Goal: Task Accomplishment & Management: Manage account settings

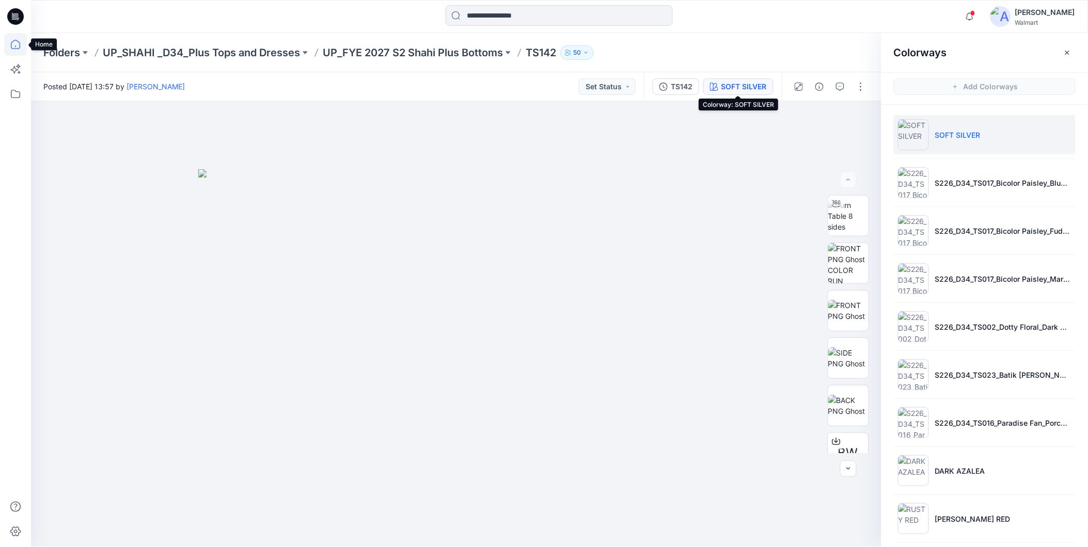
drag, startPoint x: 0, startPoint y: 0, endPoint x: 12, endPoint y: 45, distance: 47.0
click at [12, 45] on icon at bounding box center [15, 44] width 23 height 23
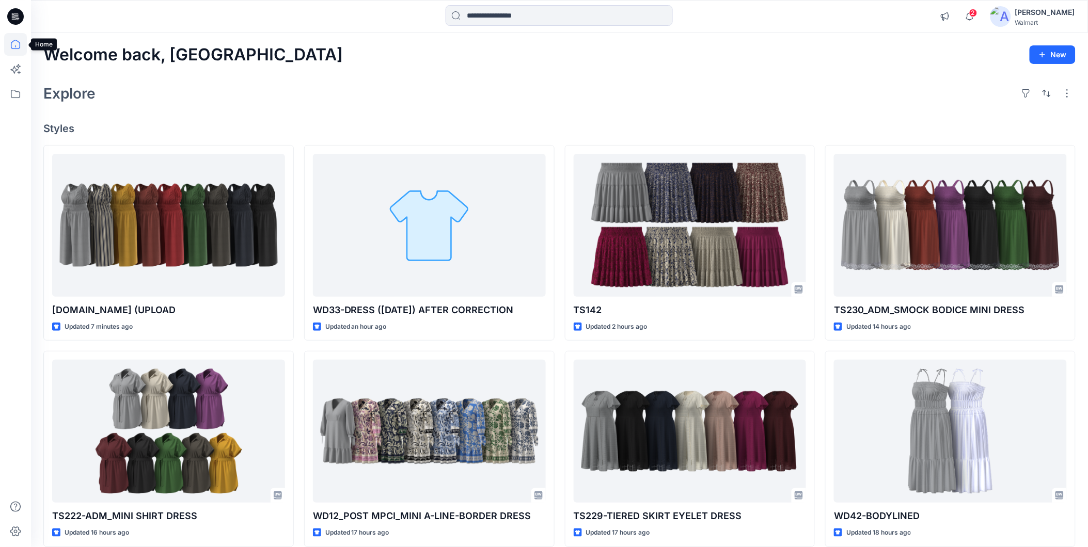
click at [16, 43] on icon at bounding box center [15, 44] width 23 height 23
drag, startPoint x: 17, startPoint y: 40, endPoint x: 269, endPoint y: 4, distance: 255.5
click at [17, 40] on icon at bounding box center [15, 44] width 9 height 9
click at [16, 41] on icon at bounding box center [15, 44] width 23 height 23
click at [977, 14] on span "2" at bounding box center [973, 13] width 8 height 8
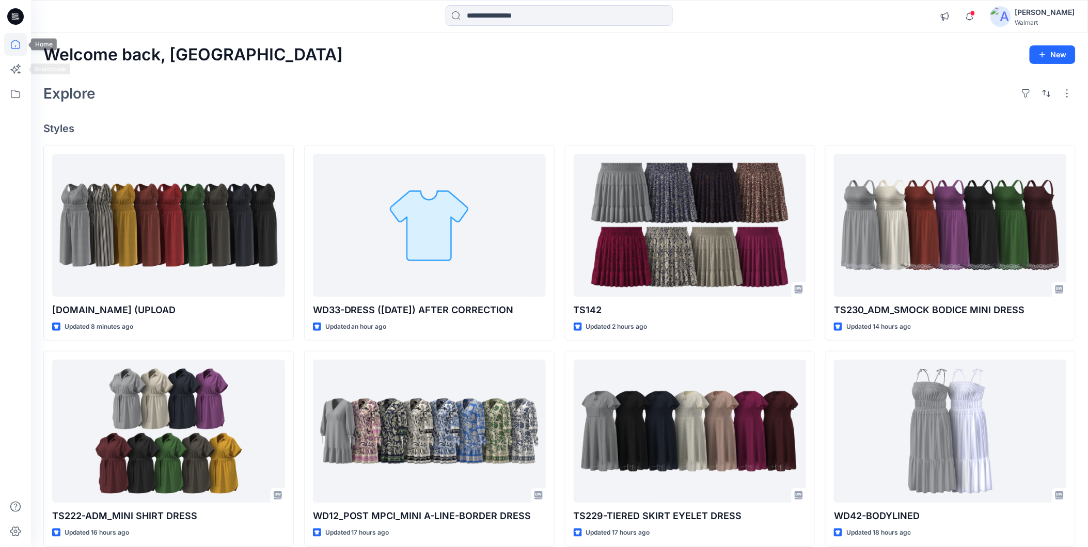
drag, startPoint x: 11, startPoint y: 42, endPoint x: 28, endPoint y: 45, distance: 16.7
click at [12, 42] on icon at bounding box center [15, 44] width 9 height 9
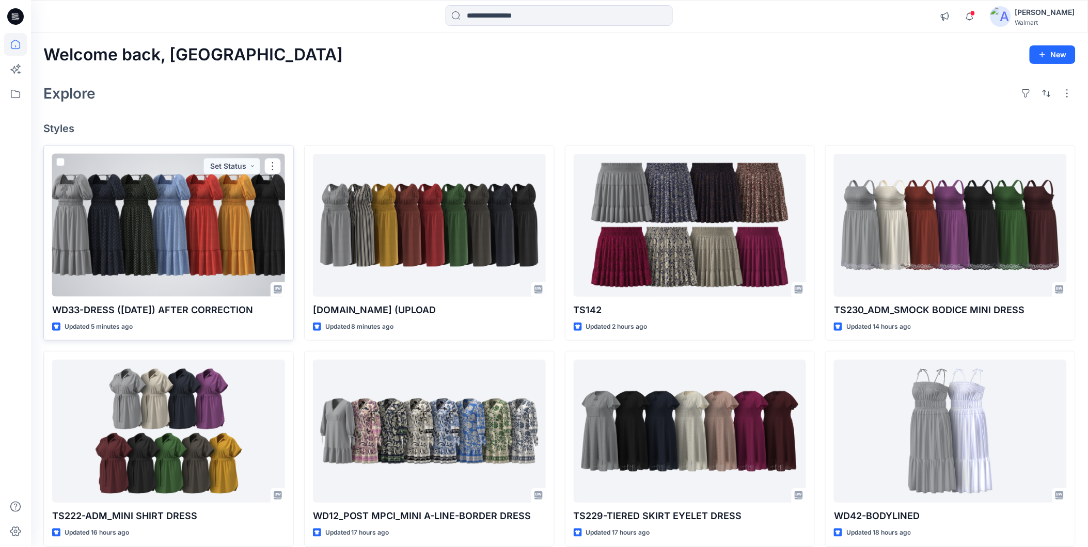
click at [144, 260] on div at bounding box center [168, 225] width 233 height 143
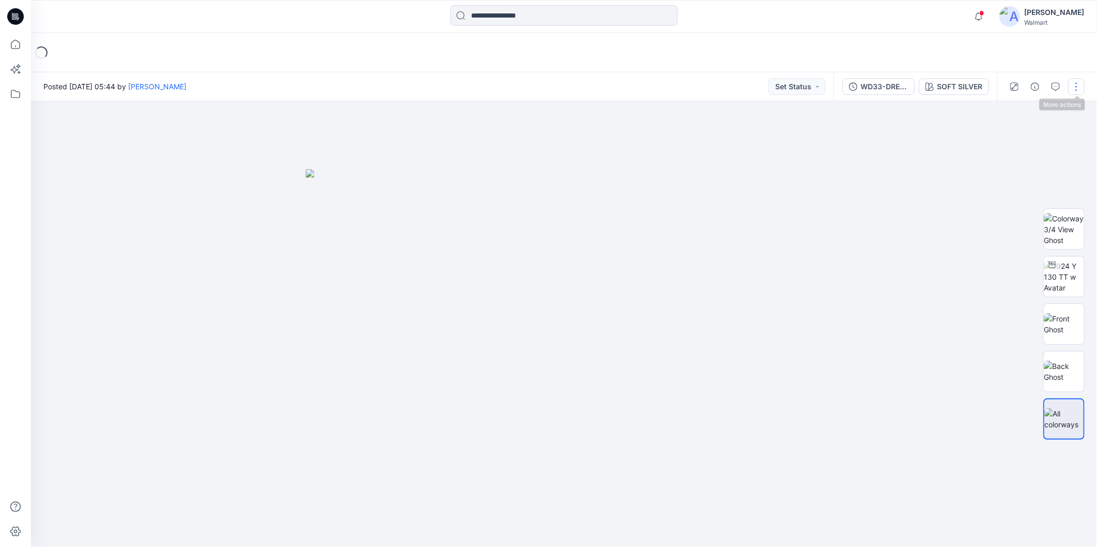
click at [1075, 82] on button "button" at bounding box center [1076, 86] width 17 height 17
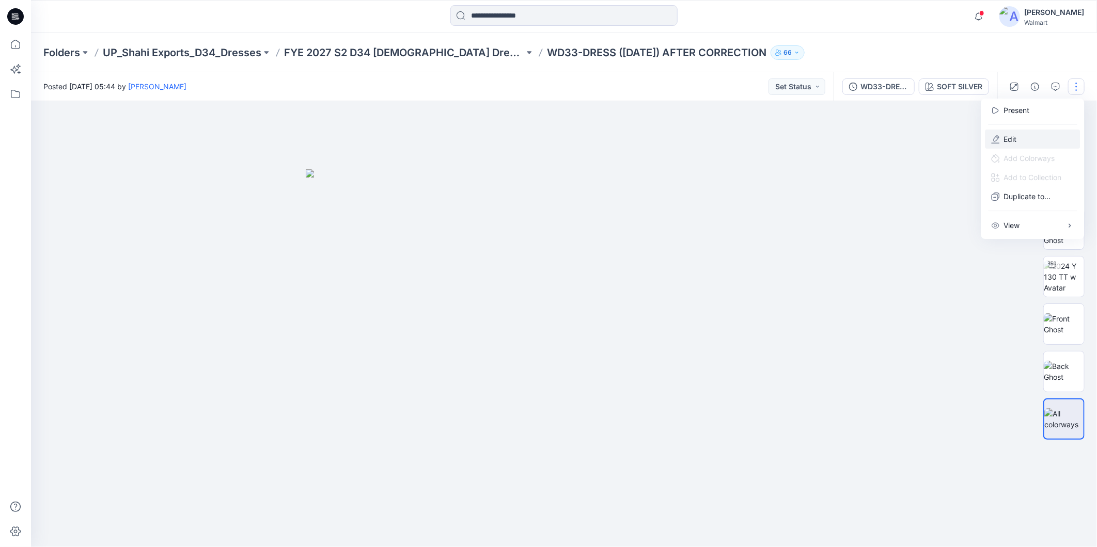
click at [1003, 136] on button "Edit" at bounding box center [1032, 139] width 95 height 19
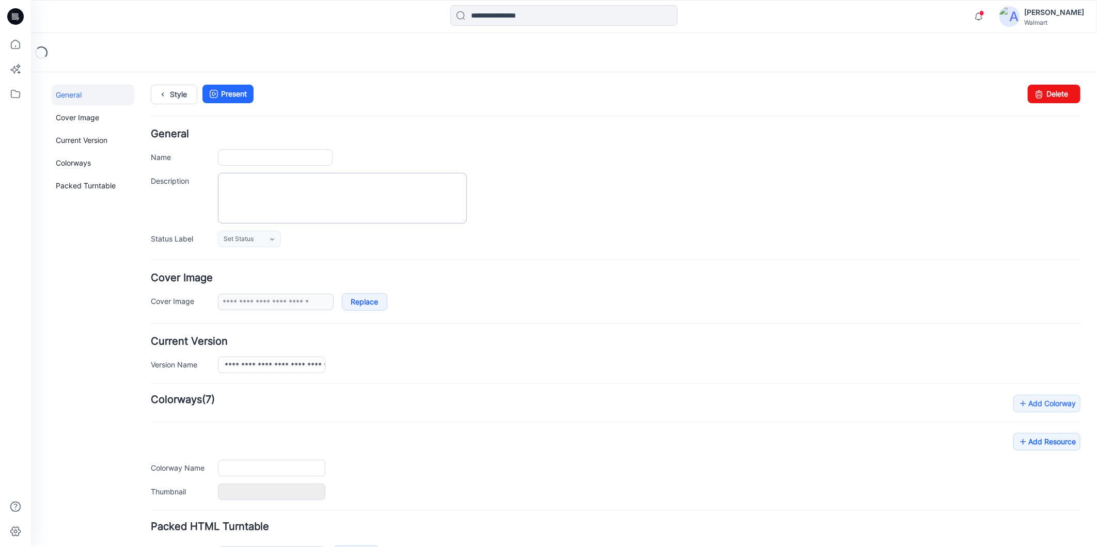
type input "**********"
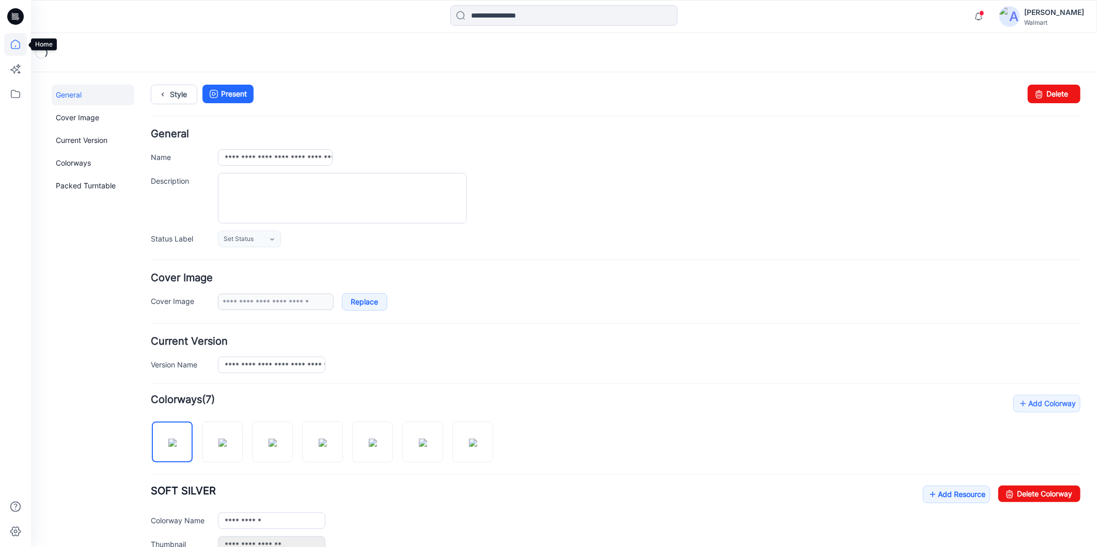
click at [19, 44] on icon at bounding box center [15, 44] width 9 height 9
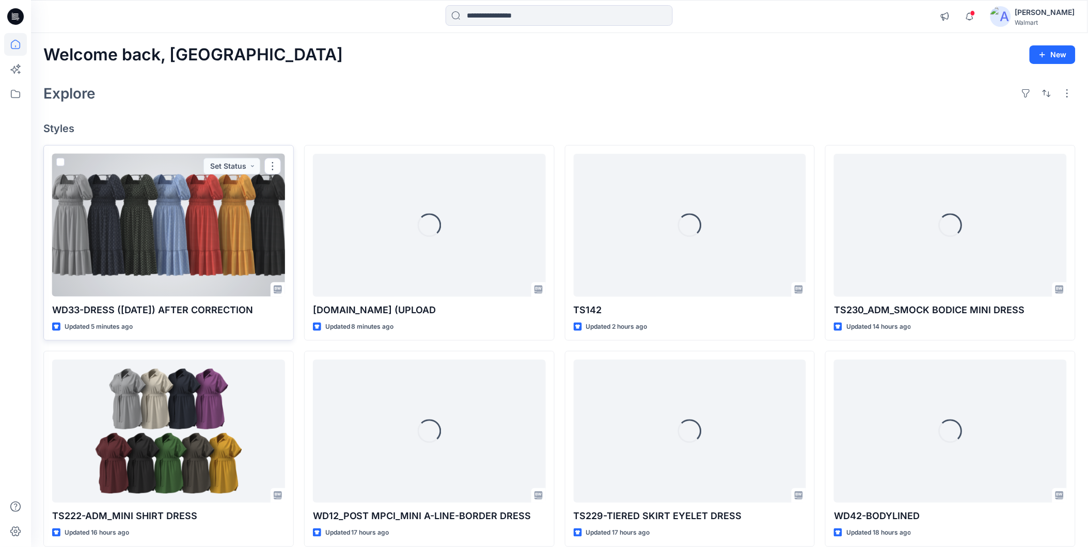
click at [109, 262] on div at bounding box center [168, 225] width 233 height 143
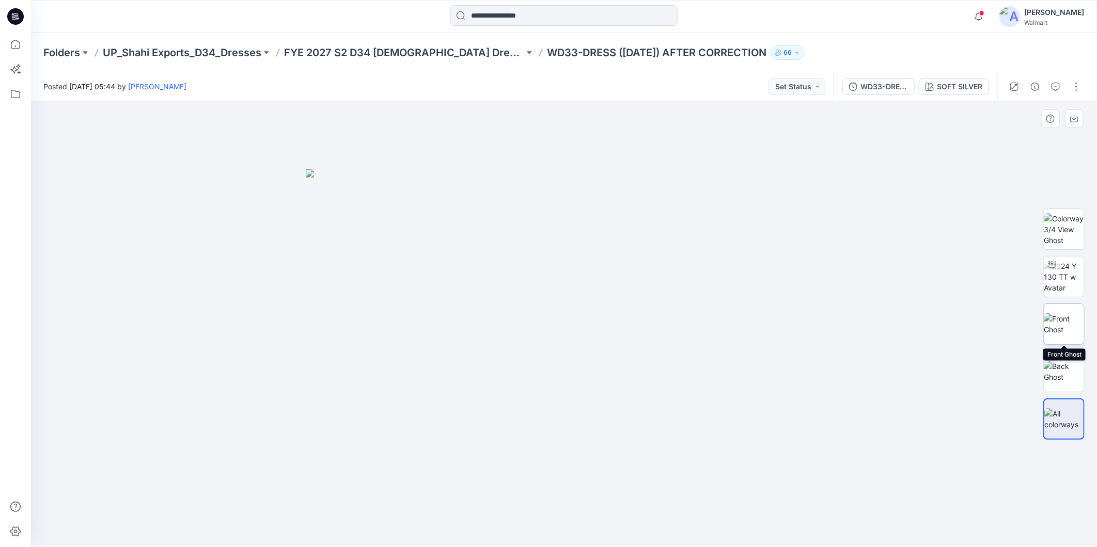
click at [1065, 325] on img at bounding box center [1063, 324] width 40 height 22
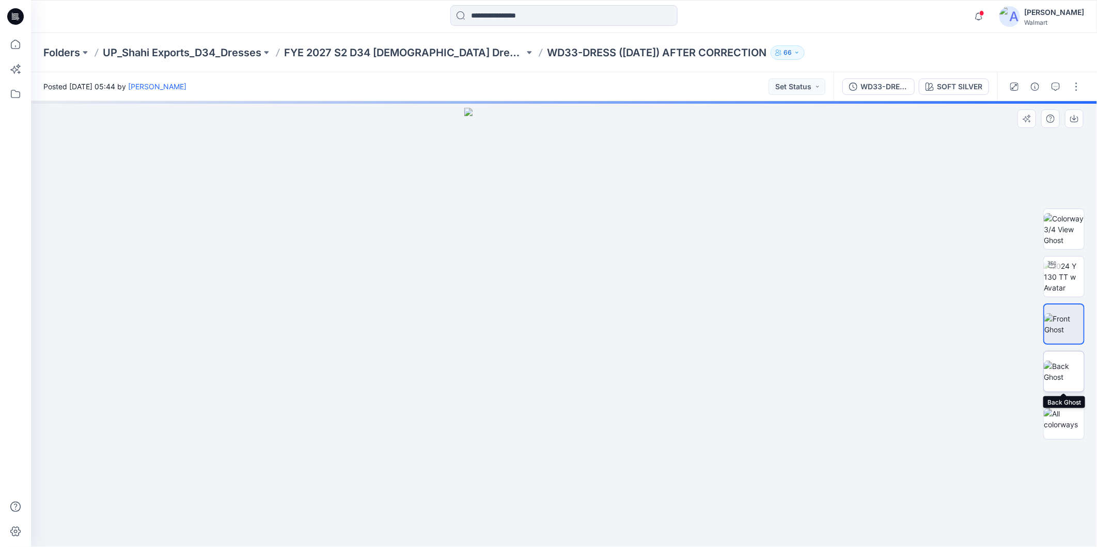
click at [1066, 368] on img at bounding box center [1063, 372] width 40 height 22
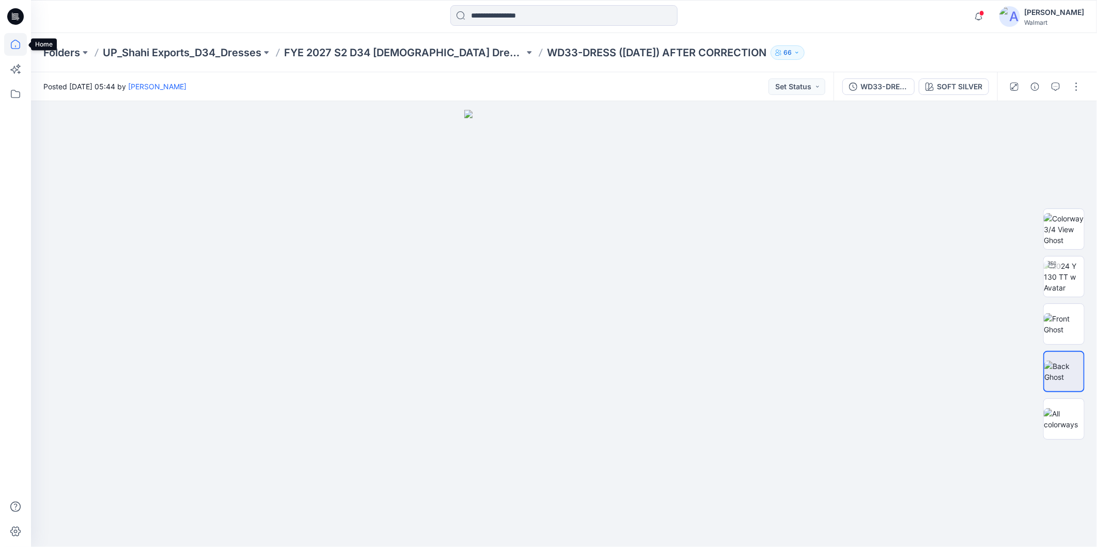
click at [17, 45] on icon at bounding box center [15, 44] width 23 height 23
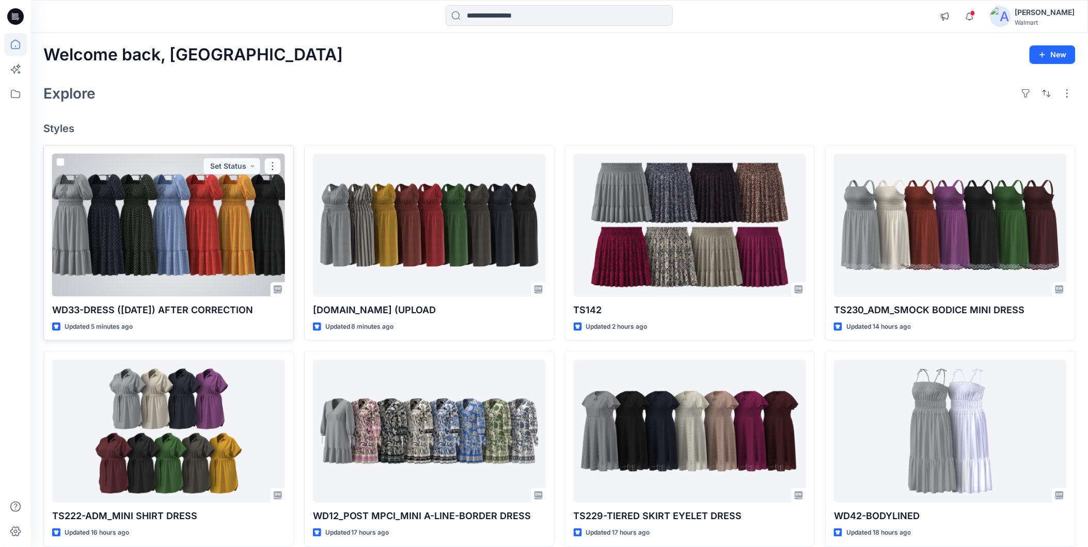
click at [126, 228] on div at bounding box center [168, 225] width 233 height 143
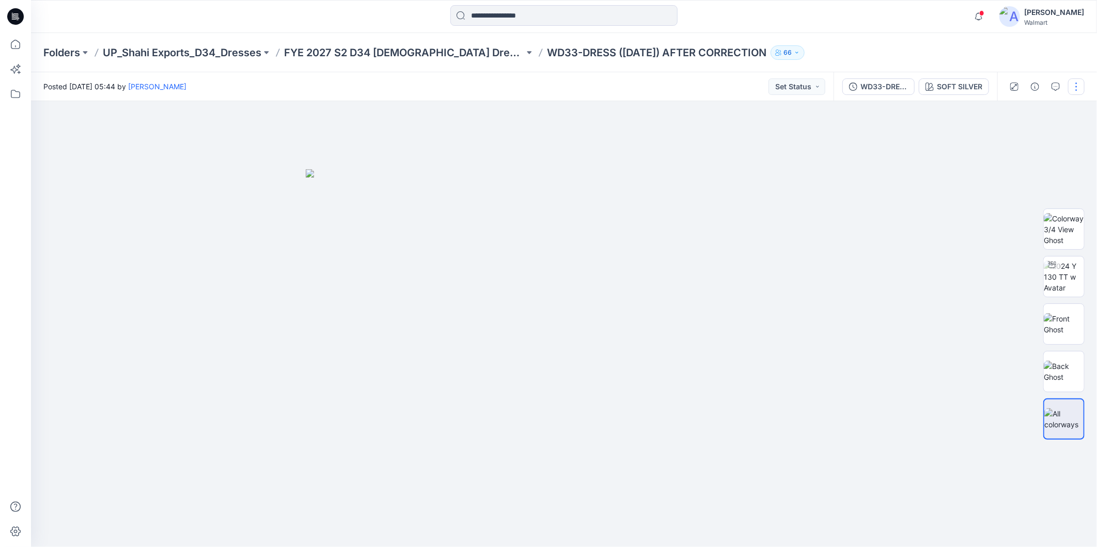
click at [1071, 88] on button "button" at bounding box center [1076, 86] width 17 height 17
click at [1012, 137] on p "Edit" at bounding box center [1010, 139] width 13 height 11
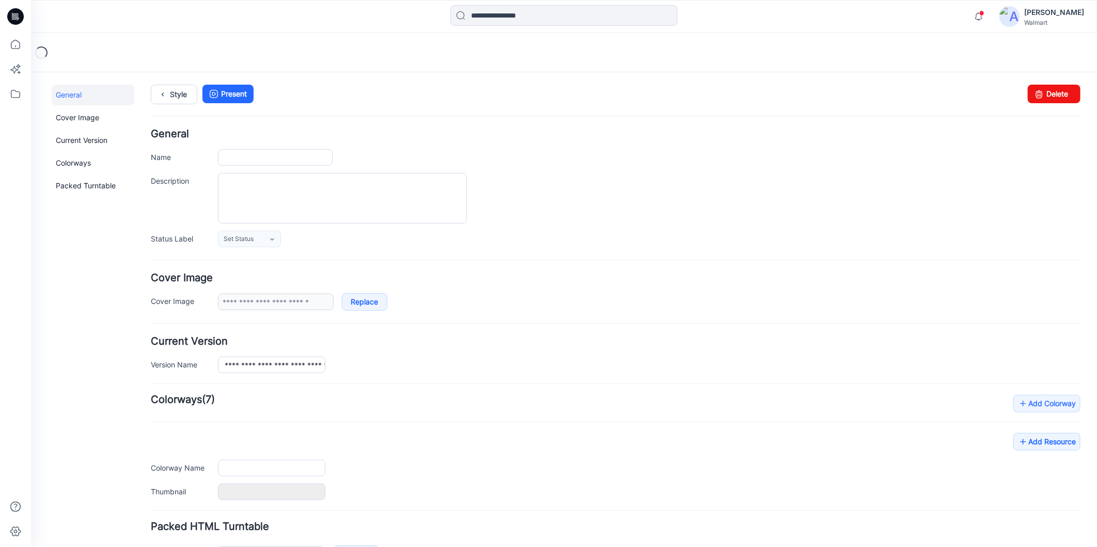
type input "**********"
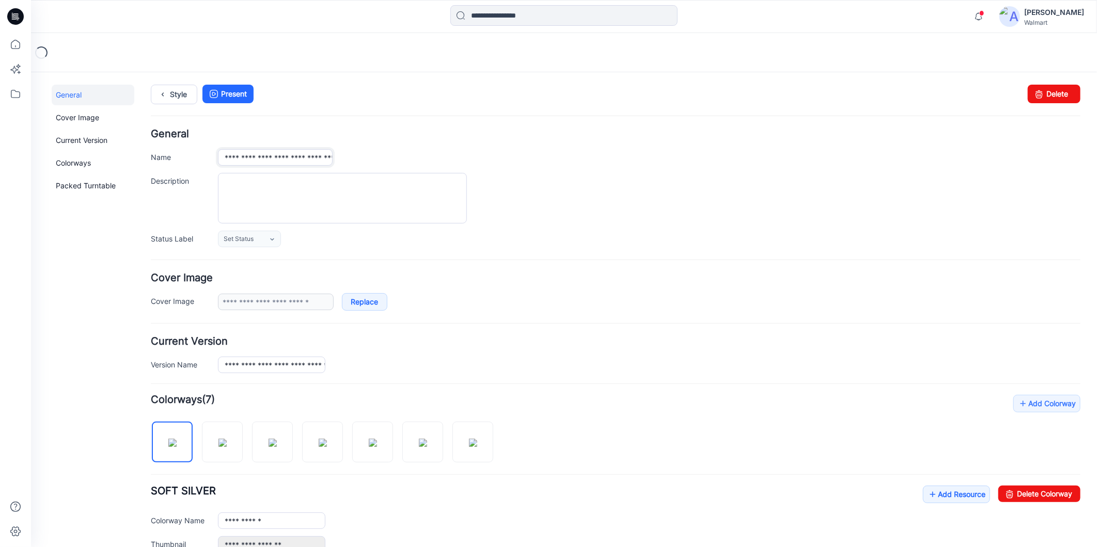
scroll to position [0, 54]
drag, startPoint x: 274, startPoint y: 157, endPoint x: 377, endPoint y: 163, distance: 102.9
click at [377, 163] on div "**********" at bounding box center [648, 157] width 862 height 17
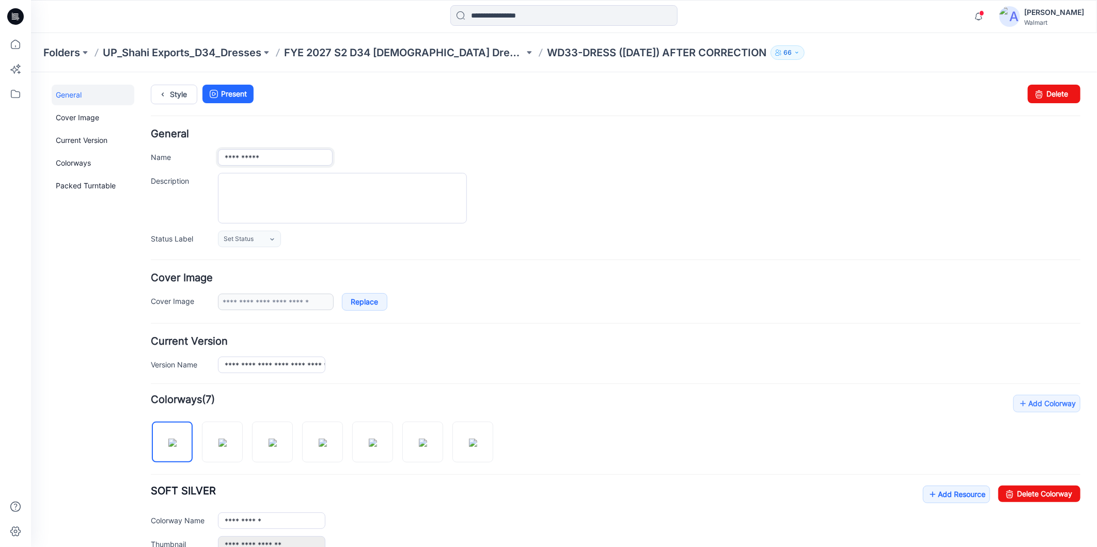
scroll to position [0, 0]
type input "**********"
drag, startPoint x: 274, startPoint y: 365, endPoint x: 348, endPoint y: 378, distance: 75.5
click at [348, 378] on form "**********" at bounding box center [614, 451] width 929 height 644
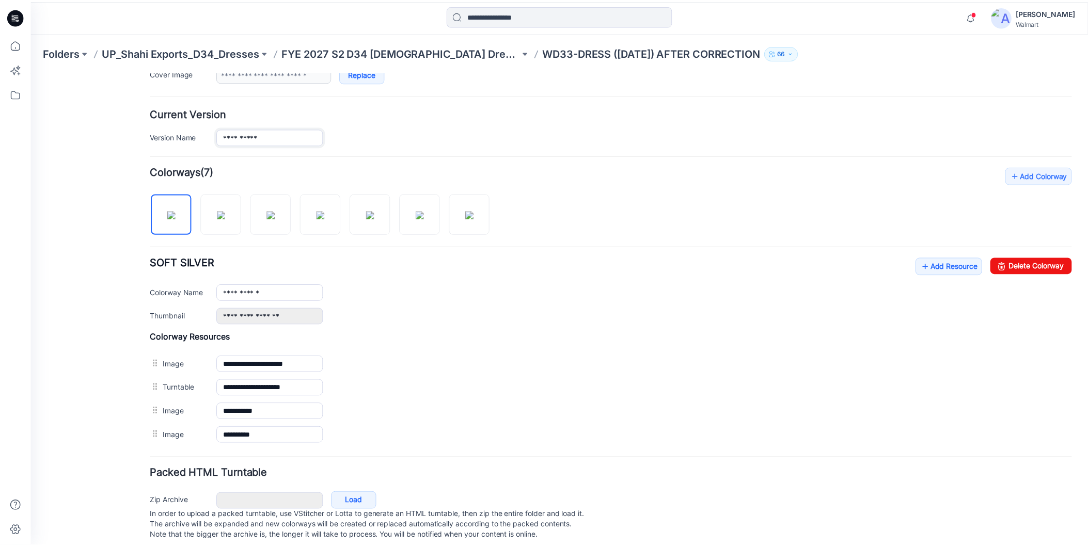
scroll to position [229, 0]
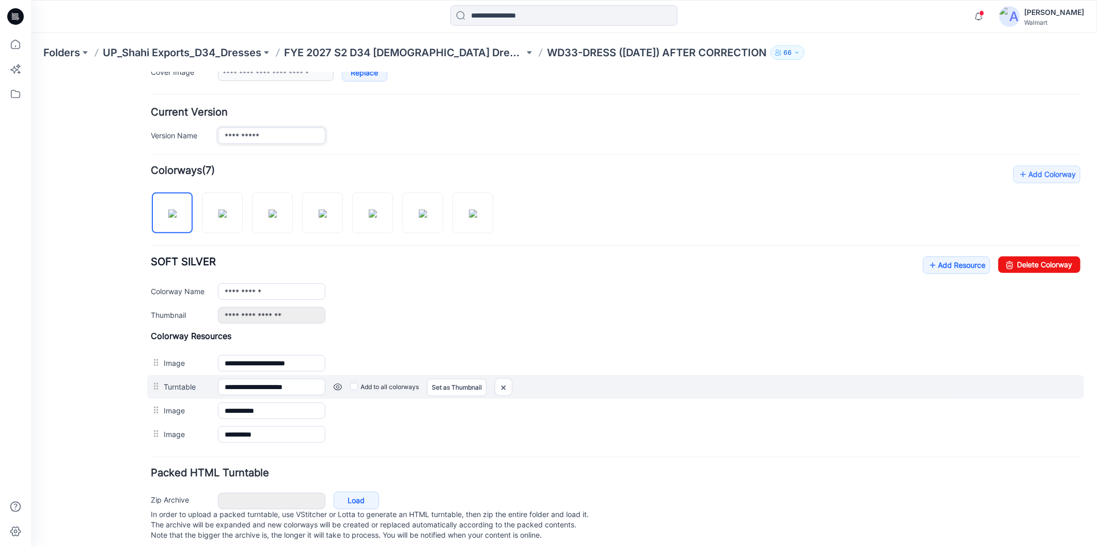
type input "**********"
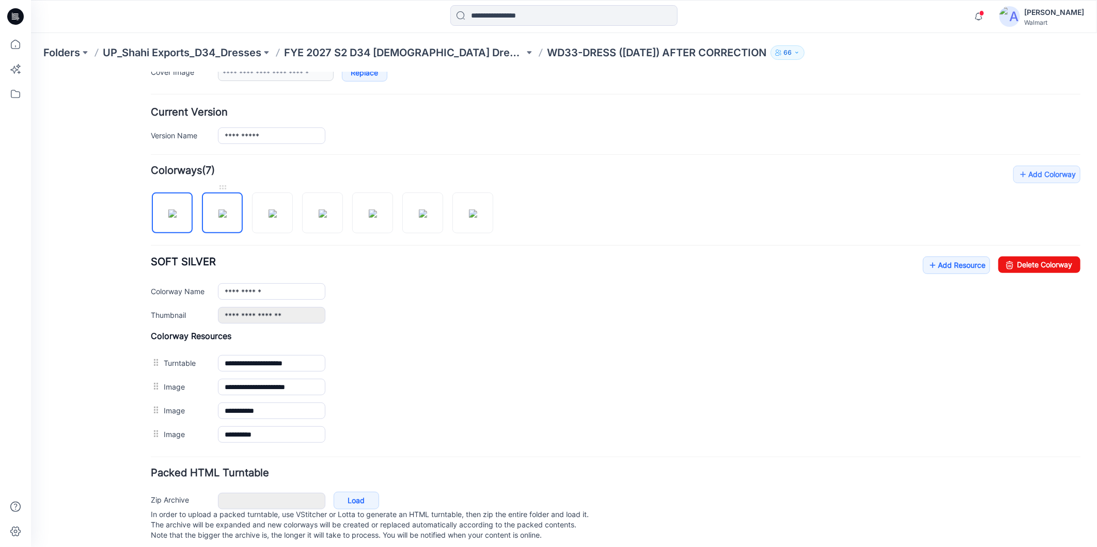
click at [218, 217] on img at bounding box center [222, 213] width 8 height 8
drag, startPoint x: 276, startPoint y: 220, endPoint x: 265, endPoint y: 245, distance: 27.3
click at [276, 217] on img at bounding box center [272, 213] width 8 height 8
click at [318, 217] on img at bounding box center [322, 213] width 8 height 8
drag, startPoint x: 378, startPoint y: 209, endPoint x: 368, endPoint y: 228, distance: 21.7
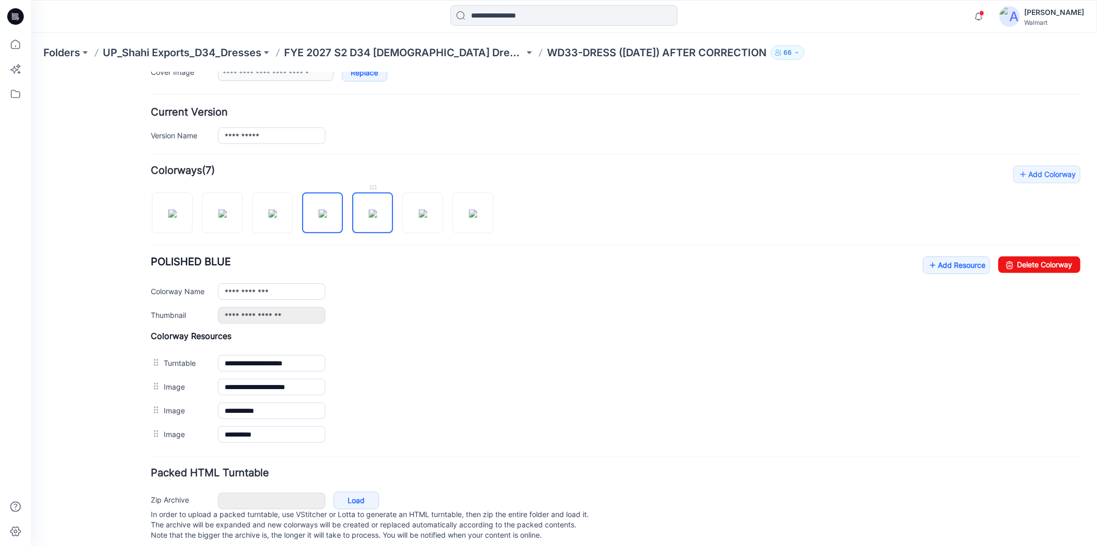
click at [376, 209] on img at bounding box center [372, 213] width 8 height 8
click at [420, 217] on img at bounding box center [422, 213] width 8 height 8
click at [470, 217] on img at bounding box center [472, 213] width 8 height 8
type input "**********"
drag, startPoint x: 638, startPoint y: 192, endPoint x: 237, endPoint y: 167, distance: 401.9
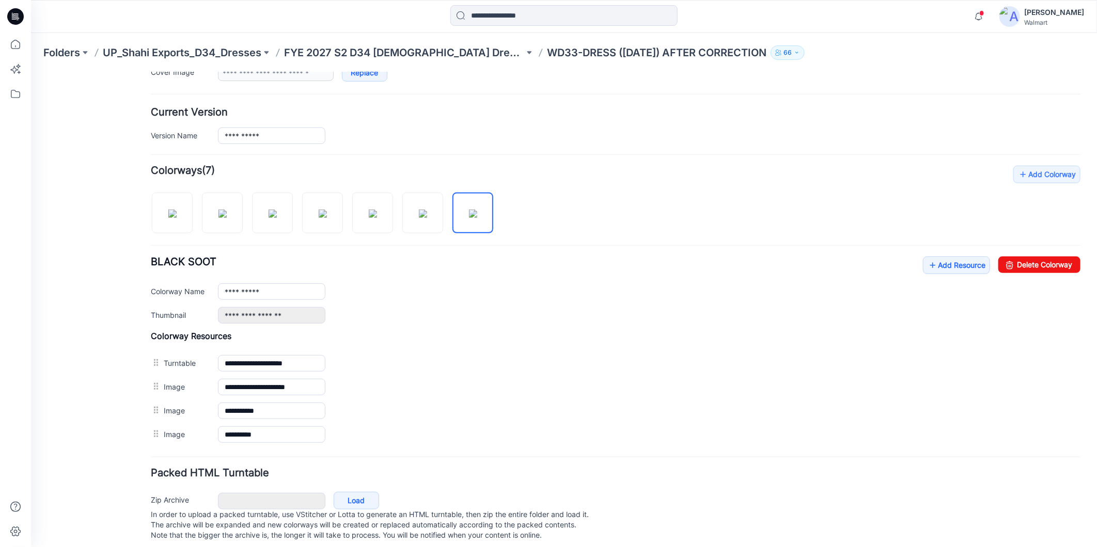
click at [638, 190] on div "**********" at bounding box center [614, 305] width 929 height 281
click at [17, 45] on icon at bounding box center [15, 44] width 23 height 23
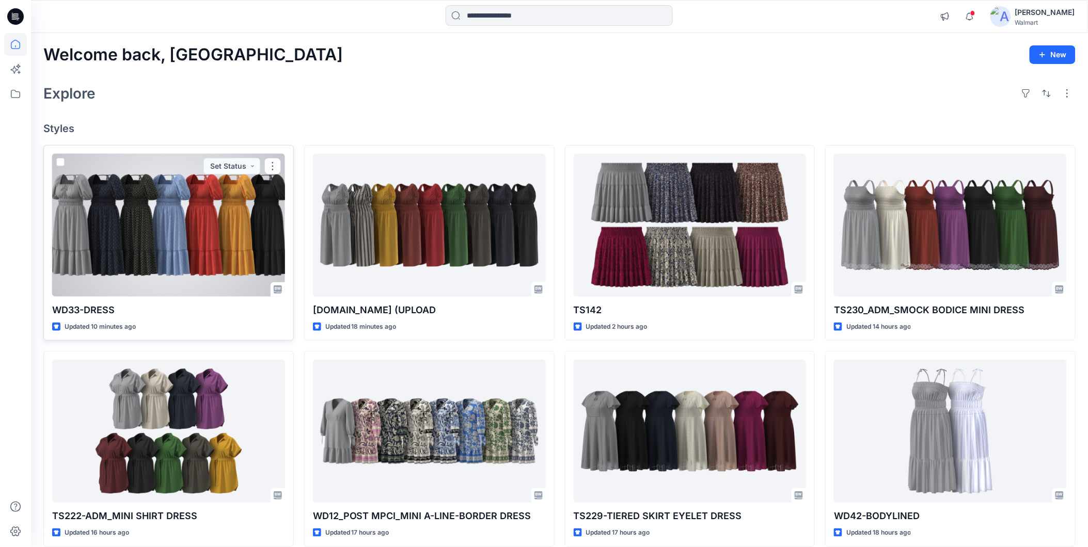
click at [204, 253] on div at bounding box center [168, 225] width 233 height 143
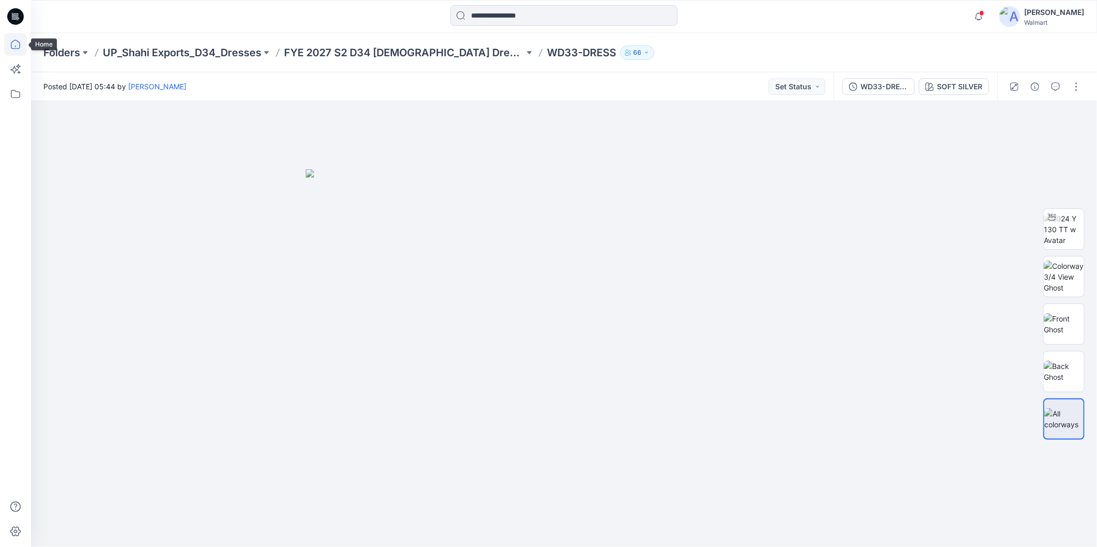
click at [19, 48] on icon at bounding box center [15, 44] width 9 height 9
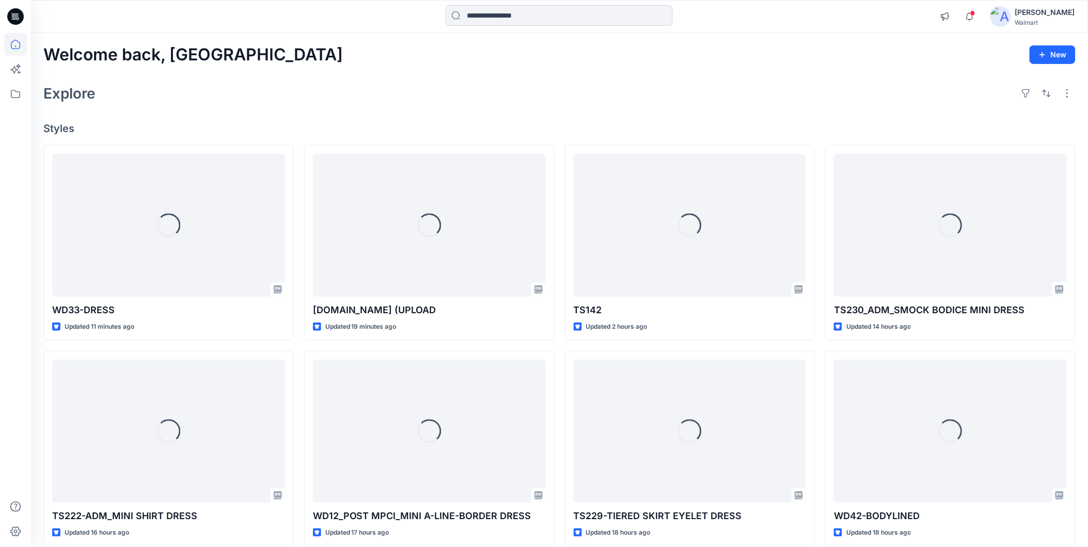
click at [484, 15] on input at bounding box center [559, 15] width 227 height 21
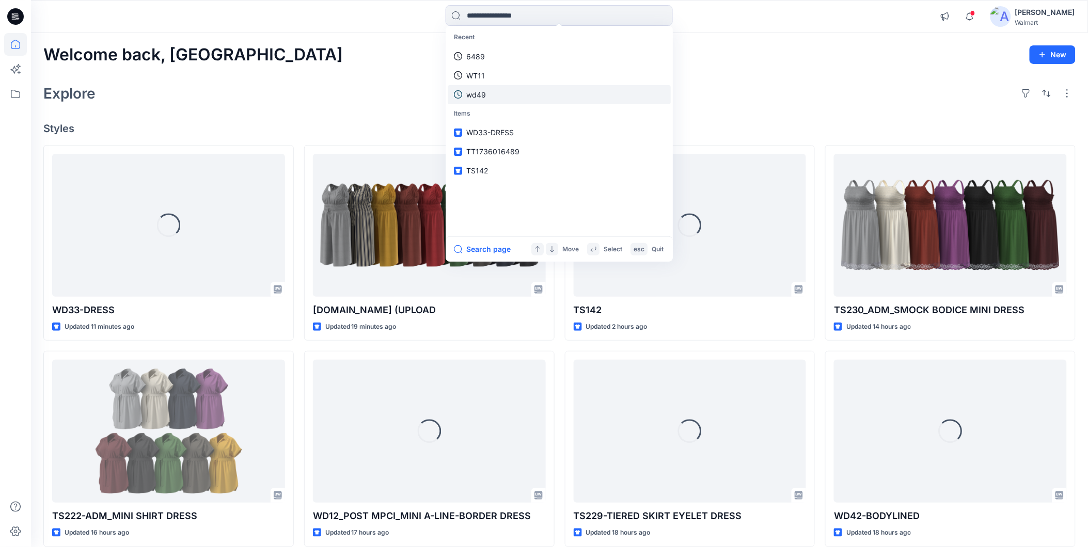
click at [478, 90] on p "wd49" at bounding box center [476, 94] width 20 height 11
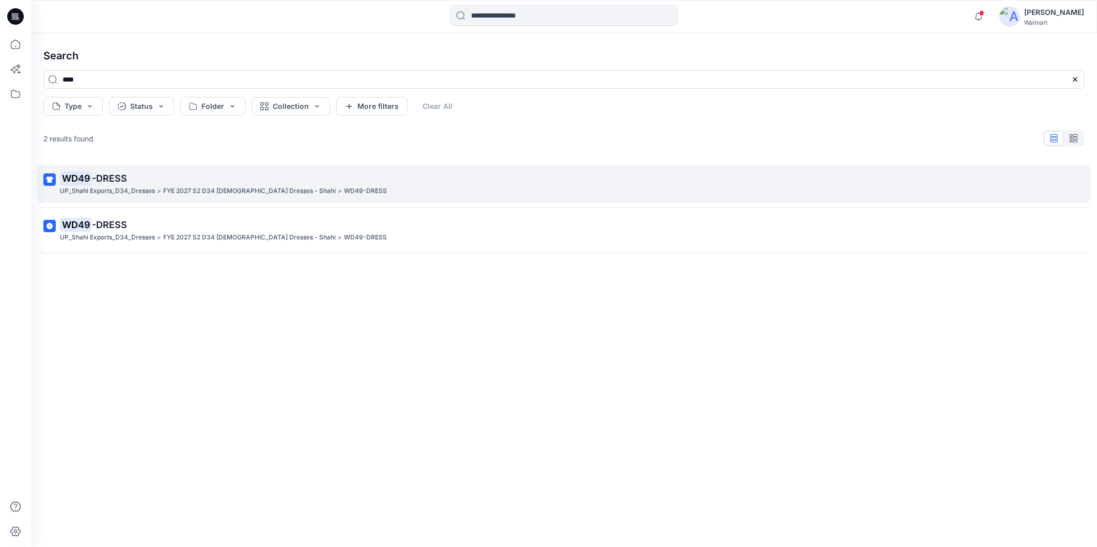
drag, startPoint x: 143, startPoint y: 184, endPoint x: 301, endPoint y: 181, distance: 158.0
click at [144, 184] on p "WD49 -DRESS" at bounding box center [563, 178] width 1006 height 14
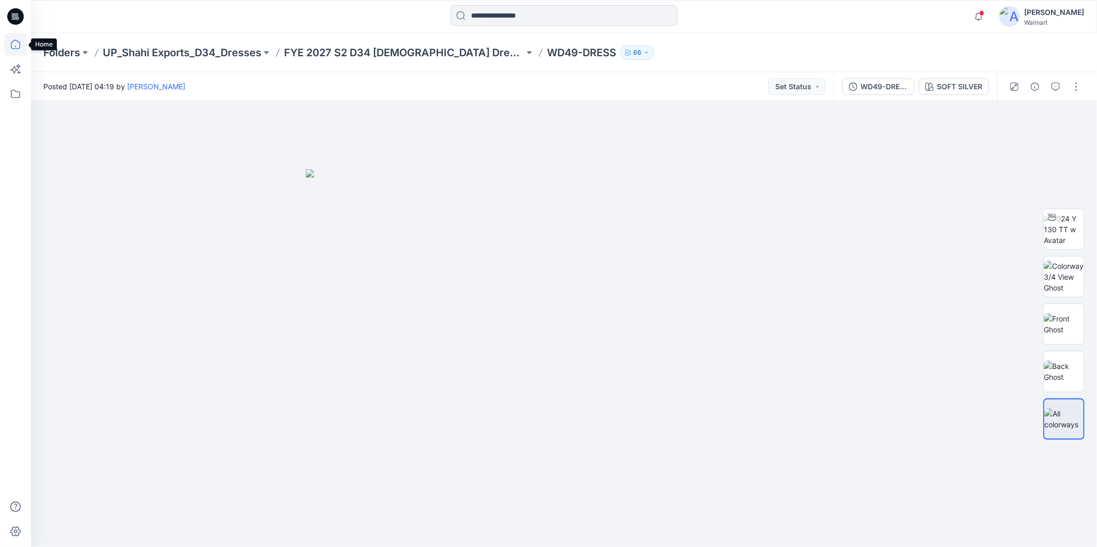
click at [19, 45] on icon at bounding box center [15, 44] width 9 height 9
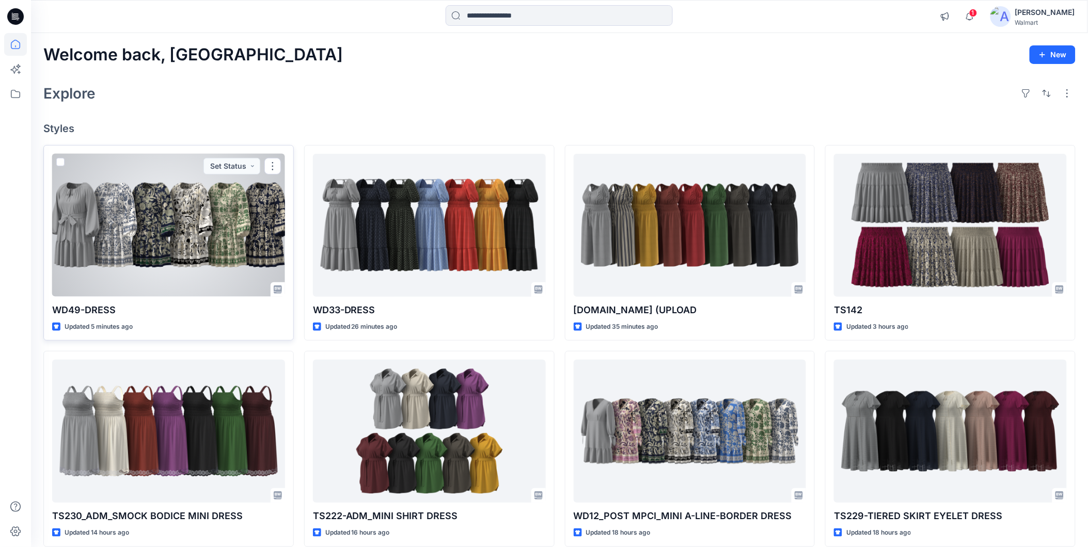
click at [173, 276] on div at bounding box center [168, 225] width 233 height 143
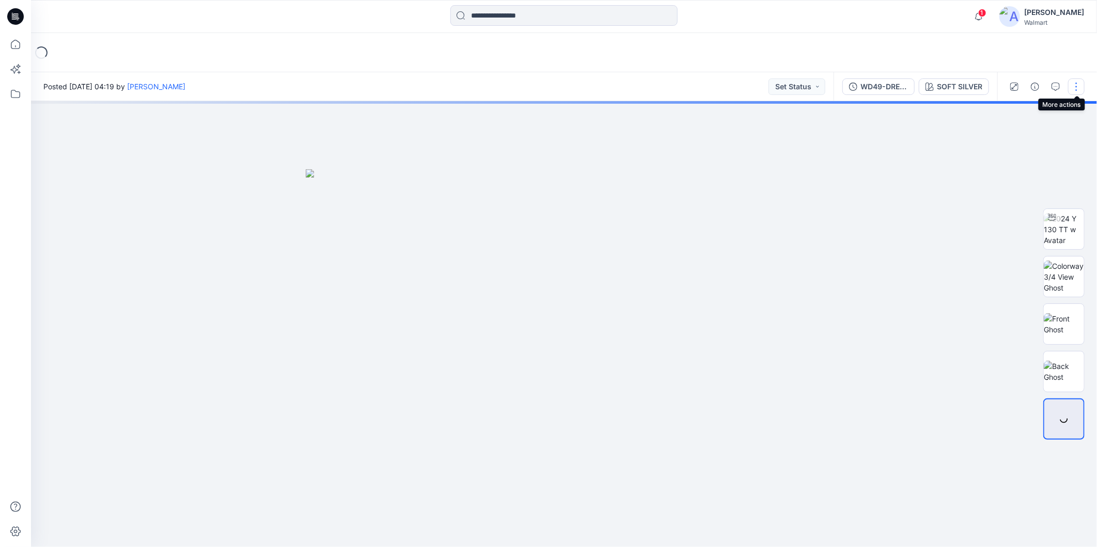
click at [1078, 88] on button "button" at bounding box center [1076, 86] width 17 height 17
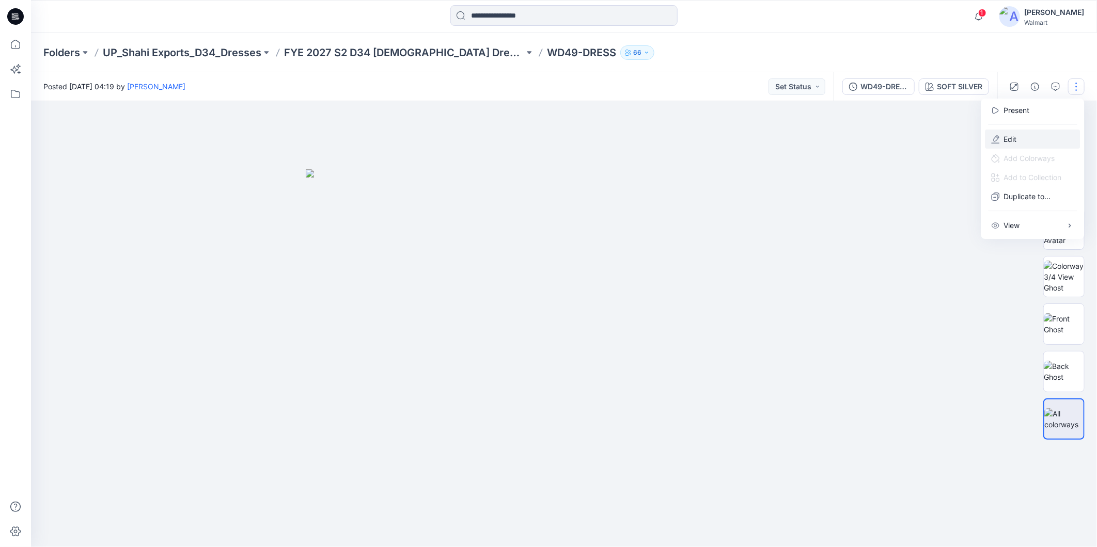
click at [1011, 138] on p "Edit" at bounding box center [1010, 139] width 13 height 11
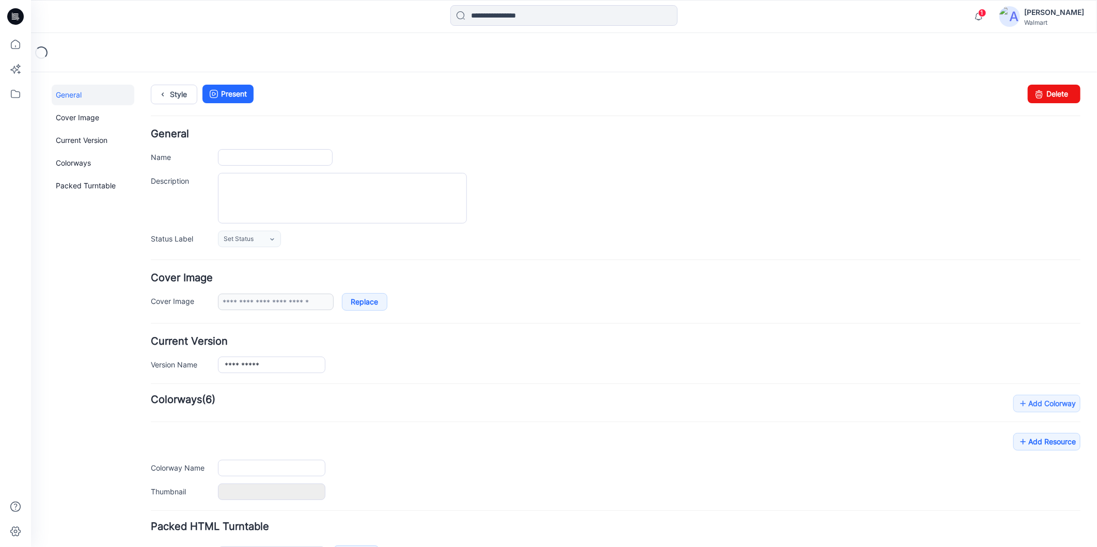
type input "**********"
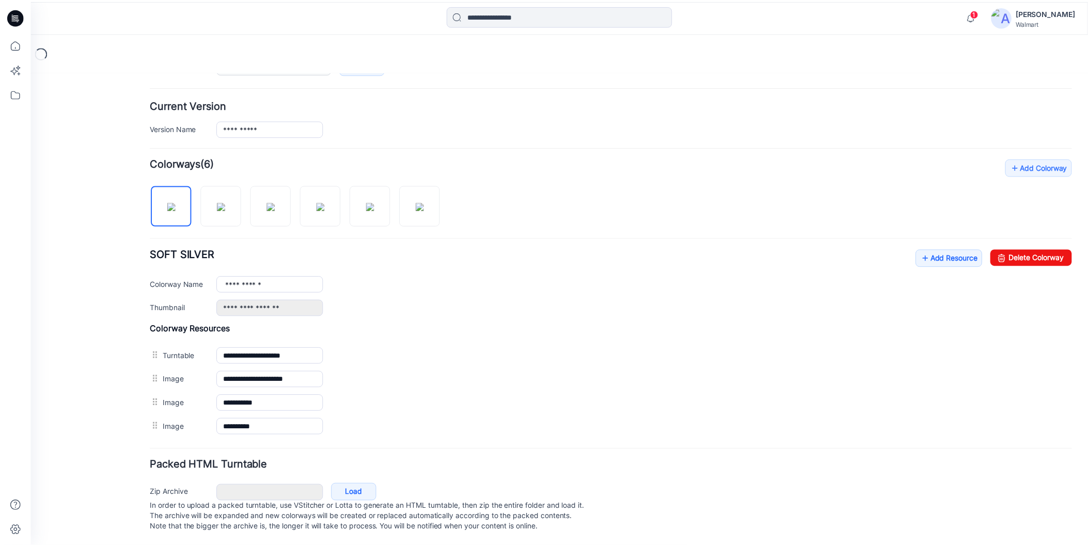
scroll to position [249, 0]
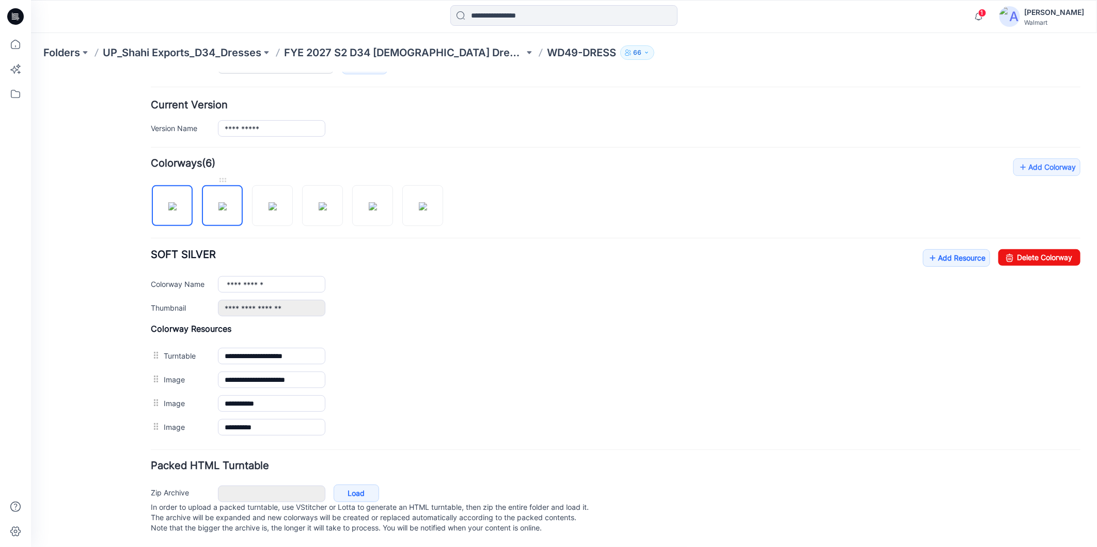
click at [220, 202] on img at bounding box center [222, 206] width 8 height 8
click at [269, 202] on img at bounding box center [272, 206] width 8 height 8
click at [321, 202] on img at bounding box center [322, 206] width 8 height 8
click at [374, 209] on img at bounding box center [372, 206] width 8 height 8
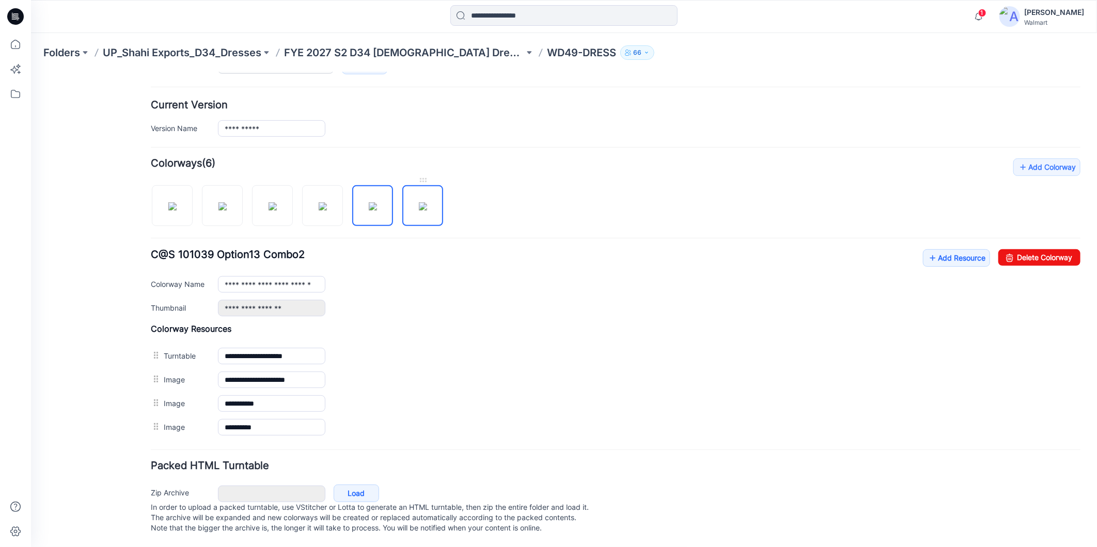
drag, startPoint x: 407, startPoint y: 203, endPoint x: 337, endPoint y: 259, distance: 90.4
click at [418, 202] on img at bounding box center [422, 206] width 8 height 8
type input "**********"
click at [16, 47] on icon at bounding box center [15, 44] width 23 height 23
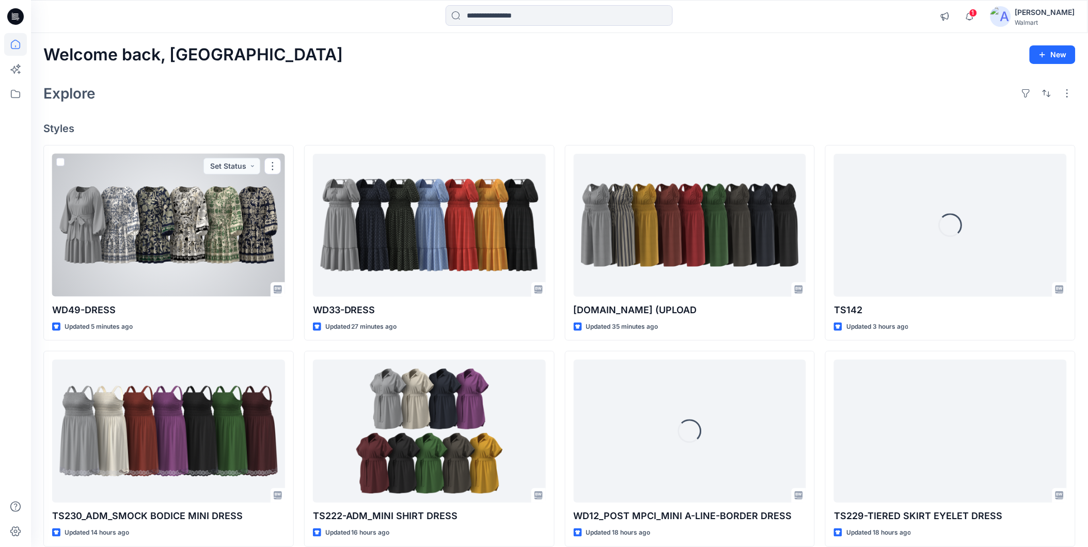
click at [234, 257] on div at bounding box center [168, 225] width 233 height 143
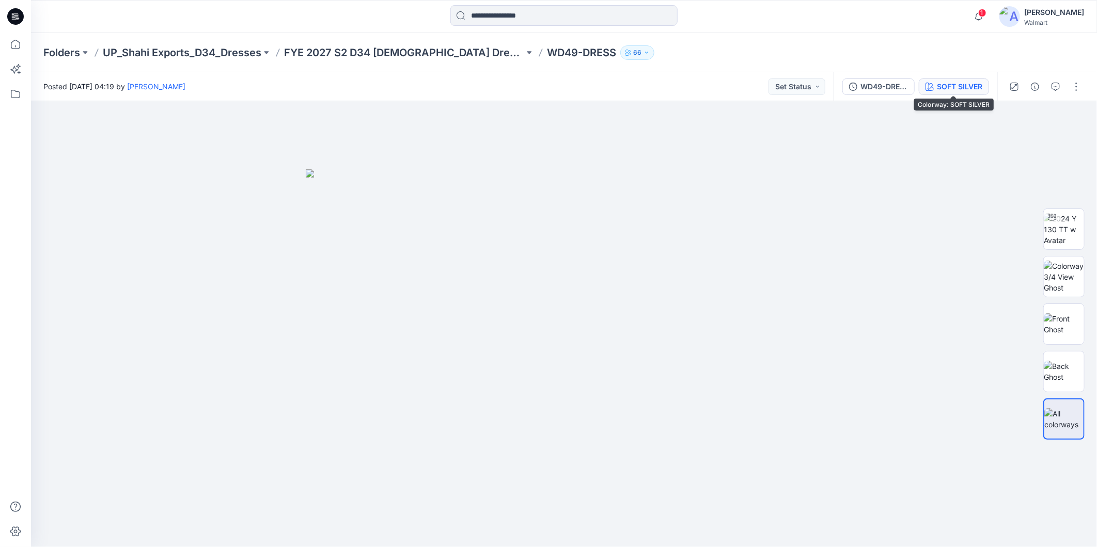
click at [951, 84] on div "SOFT SILVER" at bounding box center [958, 86] width 45 height 11
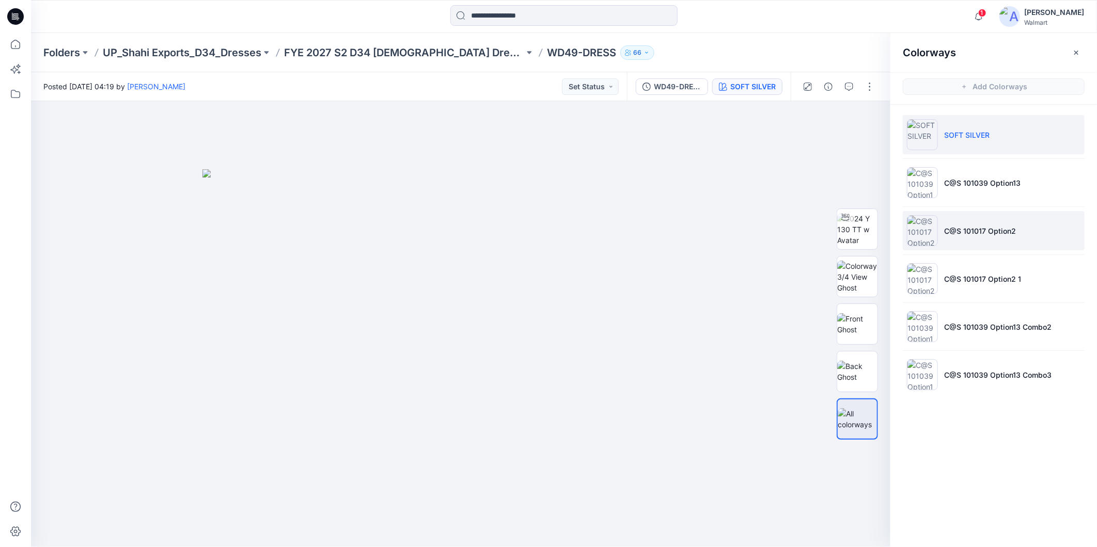
click at [956, 231] on p "C@S 101017 Option2" at bounding box center [980, 231] width 72 height 11
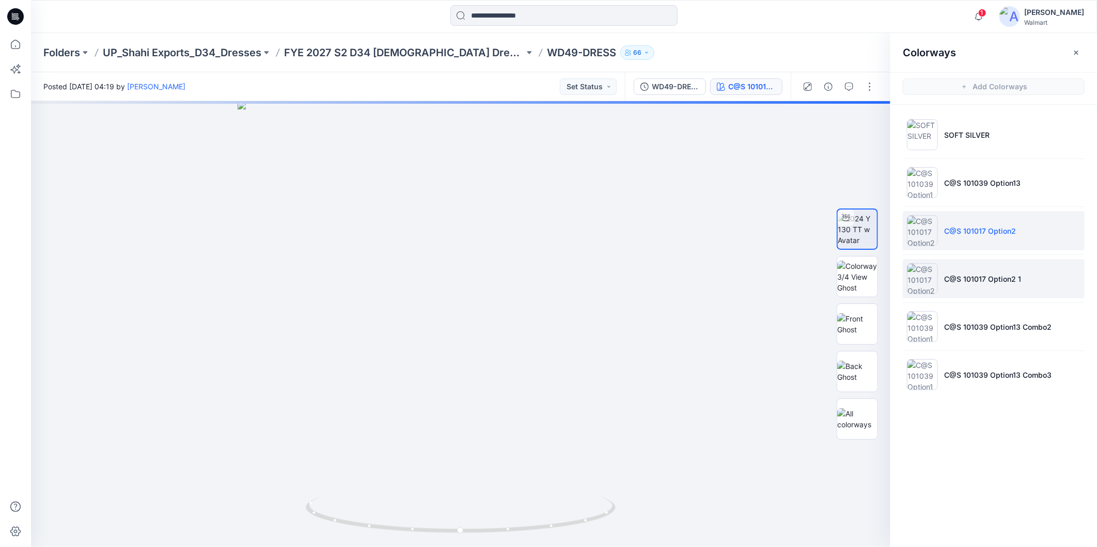
click at [964, 277] on p "C@S 101017 Option2 1" at bounding box center [982, 279] width 77 height 11
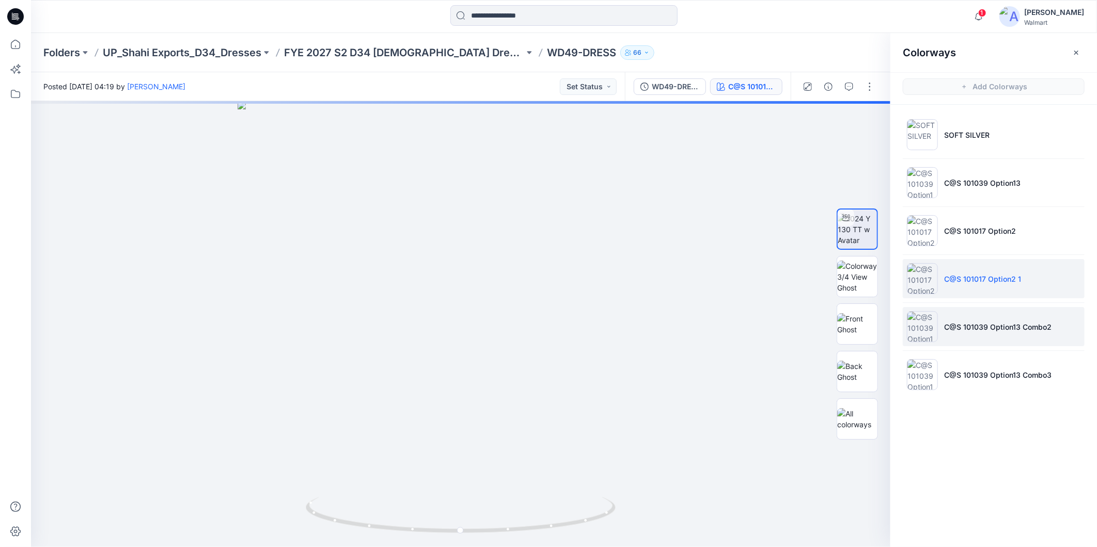
click at [971, 327] on p "C@S 101039 Option13 Combo2" at bounding box center [997, 327] width 107 height 11
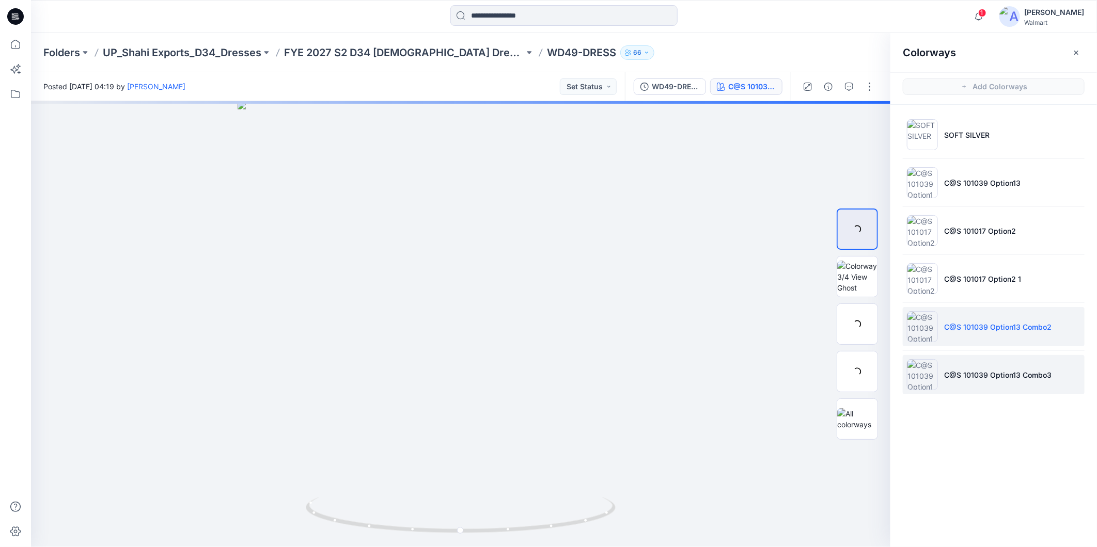
click at [976, 371] on p "C@S 101039 Option13 Combo3" at bounding box center [997, 375] width 107 height 11
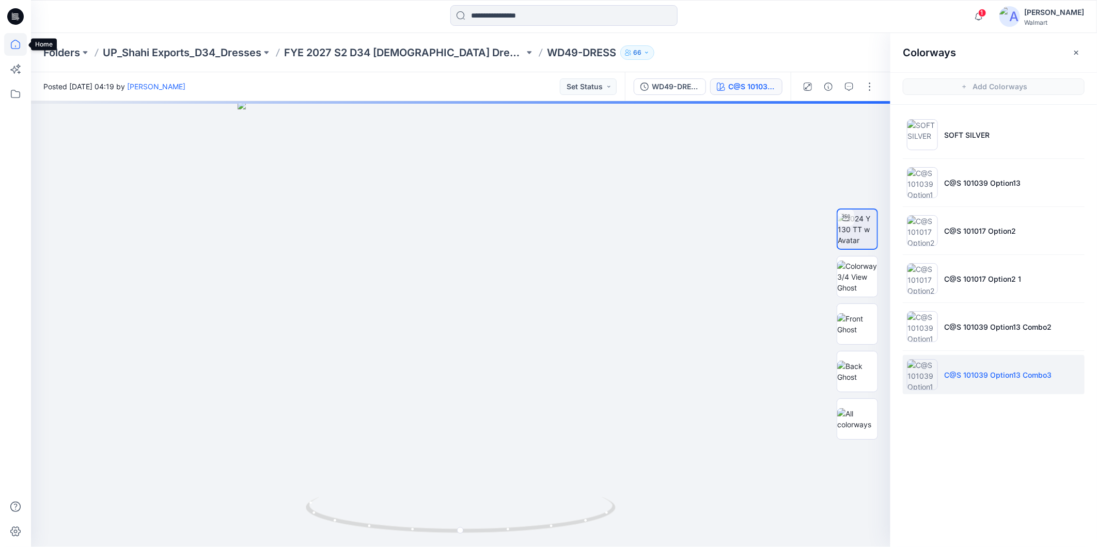
click at [13, 42] on icon at bounding box center [15, 44] width 23 height 23
